Goal: Task Accomplishment & Management: Use online tool/utility

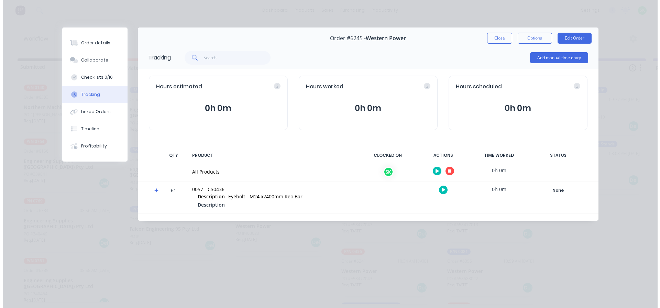
scroll to position [46, 0]
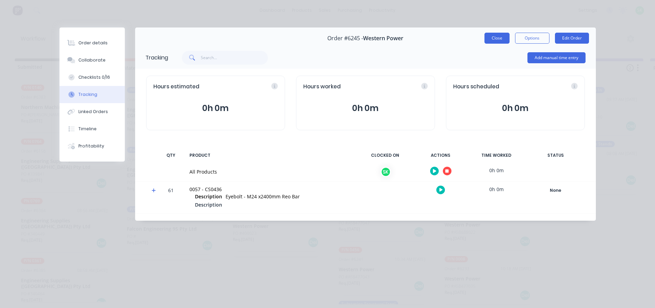
click at [493, 35] on button "Close" at bounding box center [497, 38] width 25 height 11
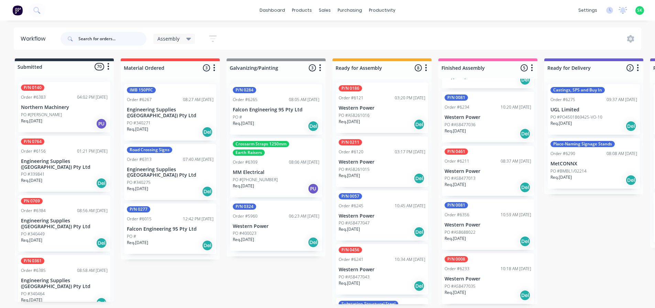
click at [90, 40] on input "text" at bounding box center [112, 39] width 68 height 14
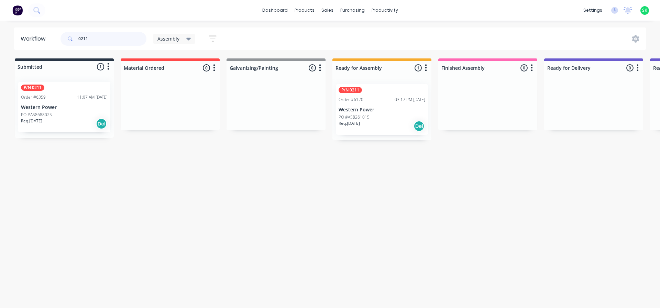
type input "0211"
click at [379, 111] on p "Western Power" at bounding box center [382, 110] width 87 height 6
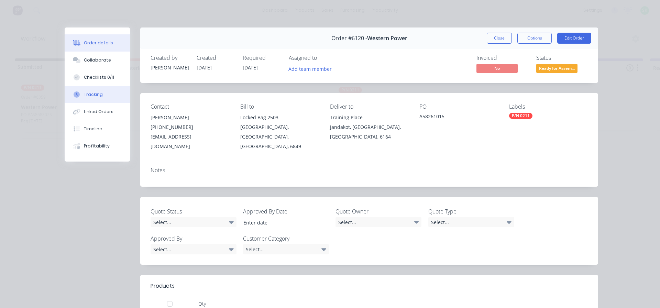
click at [95, 100] on button "Tracking" at bounding box center [97, 94] width 65 height 17
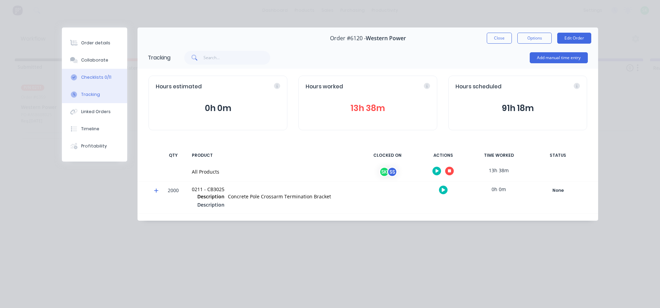
click at [106, 80] on button "Checklists 0/11" at bounding box center [94, 77] width 65 height 17
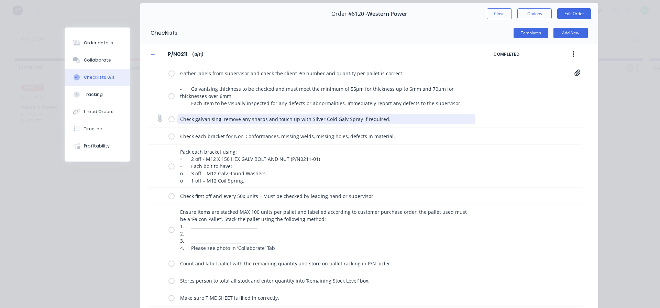
scroll to position [19, 0]
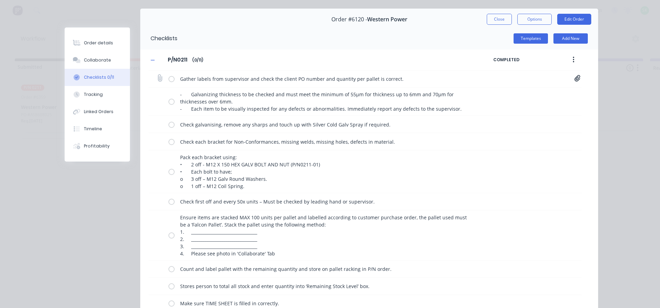
click at [169, 77] on label at bounding box center [172, 78] width 6 height 7
click at [0, 0] on input "checkbox" at bounding box center [0, 0] width 0 height 0
type textarea "x"
click at [504, 19] on button "Close" at bounding box center [499, 19] width 25 height 11
